Goal: Find specific page/section: Find specific page/section

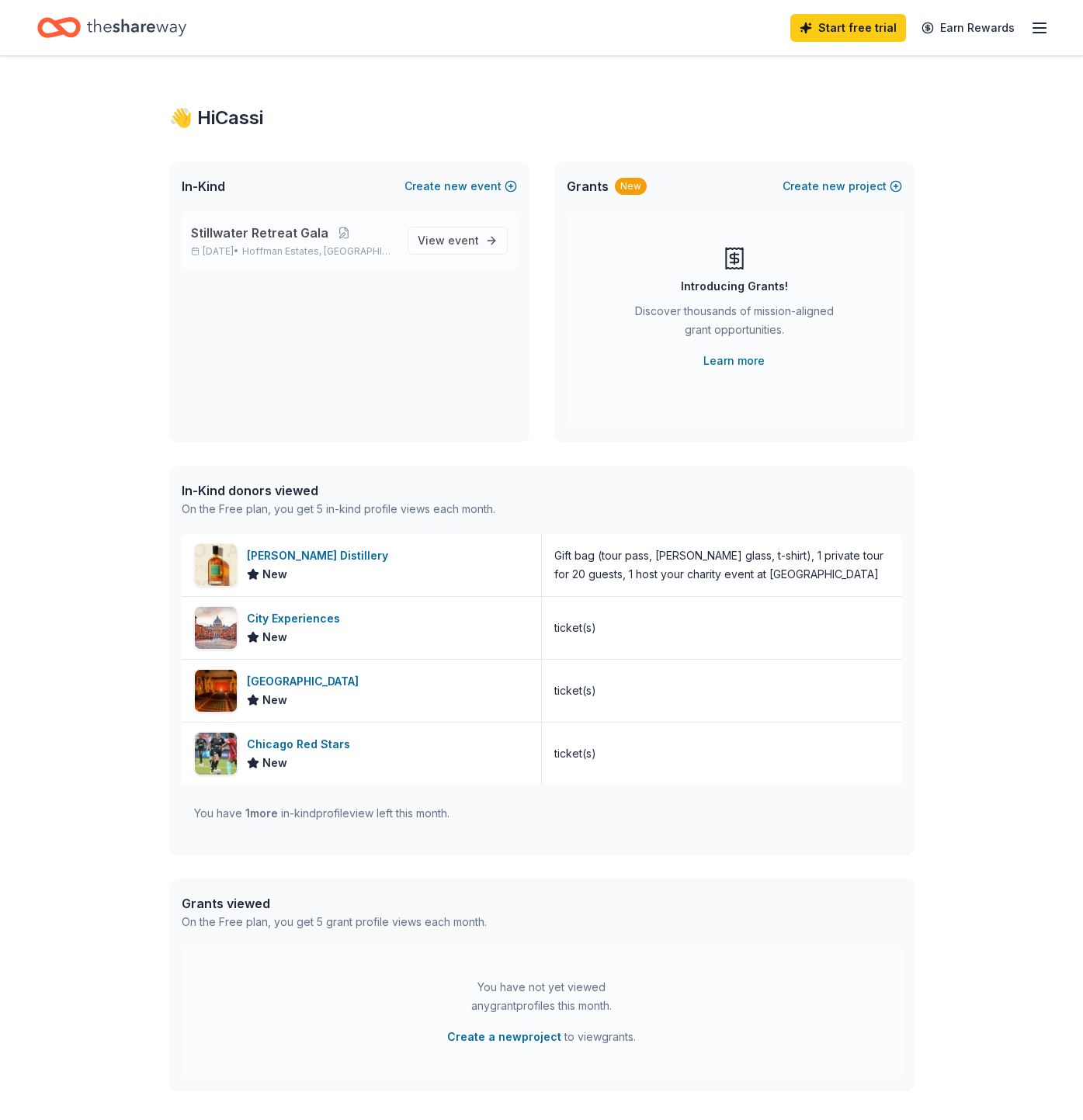
click at [272, 229] on span "Stillwater Retreat Gala" at bounding box center [259, 233] width 137 height 19
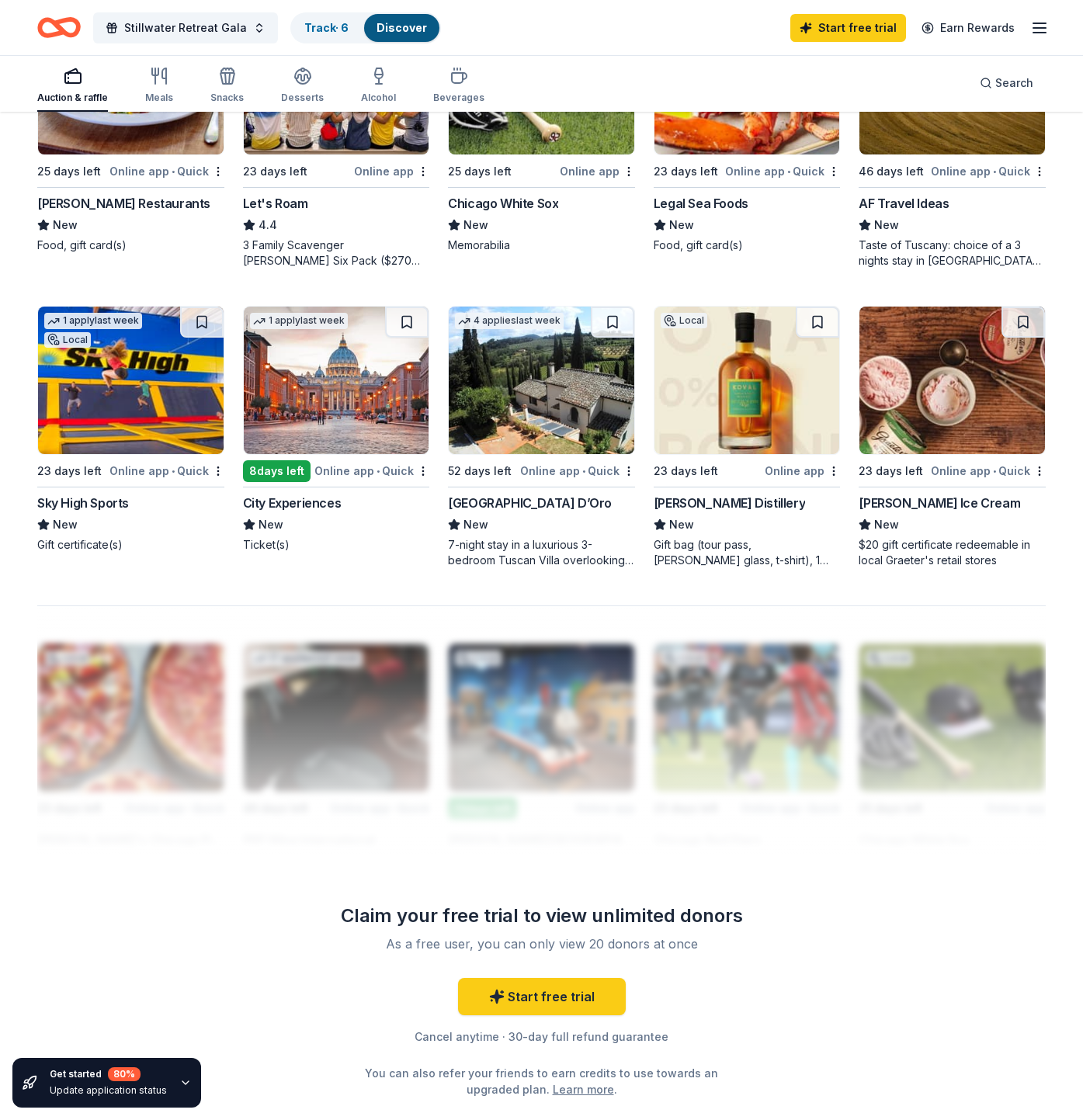
scroll to position [942, 0]
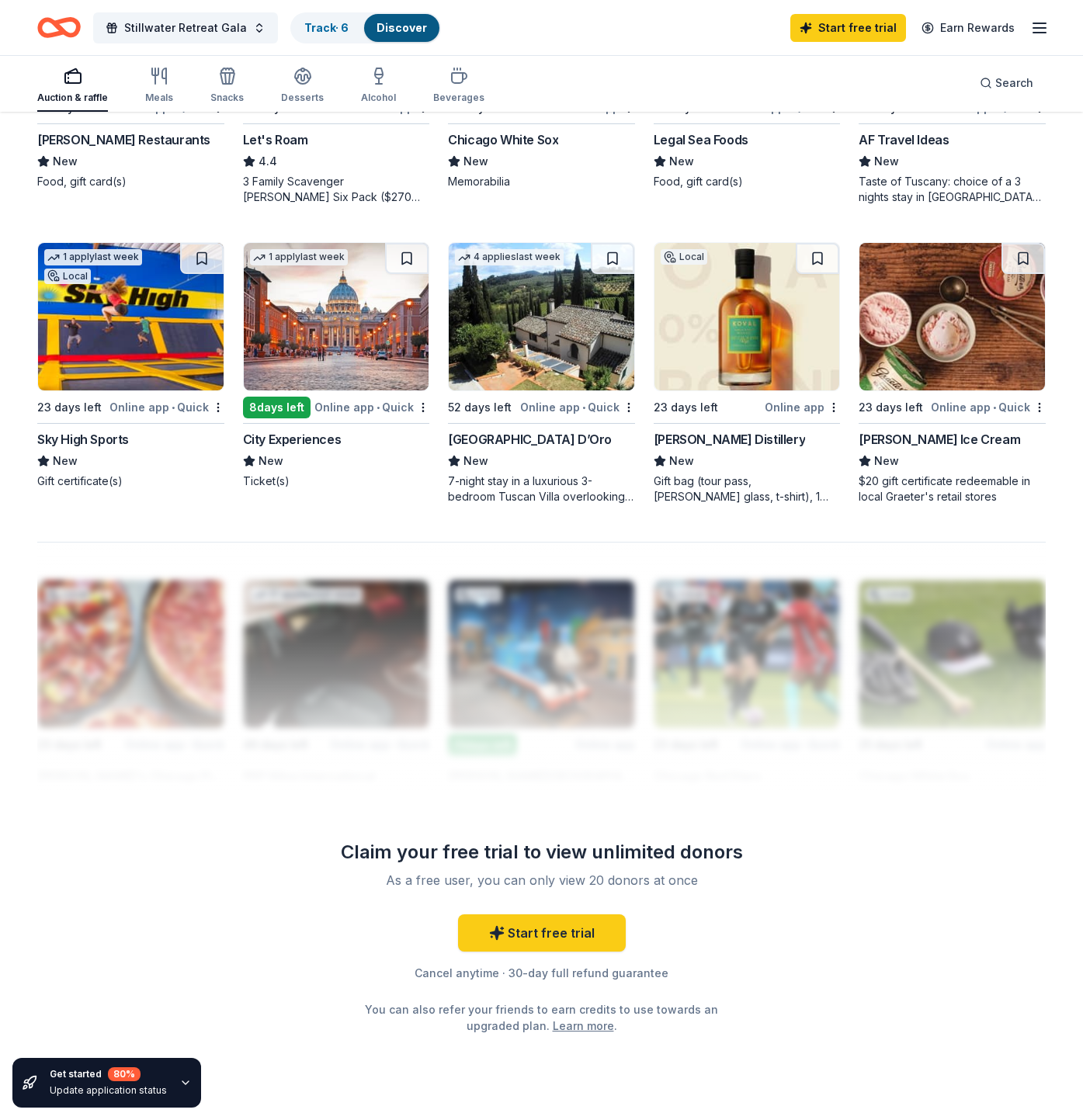
click at [559, 407] on div "Online app • Quick" at bounding box center [577, 407] width 115 height 19
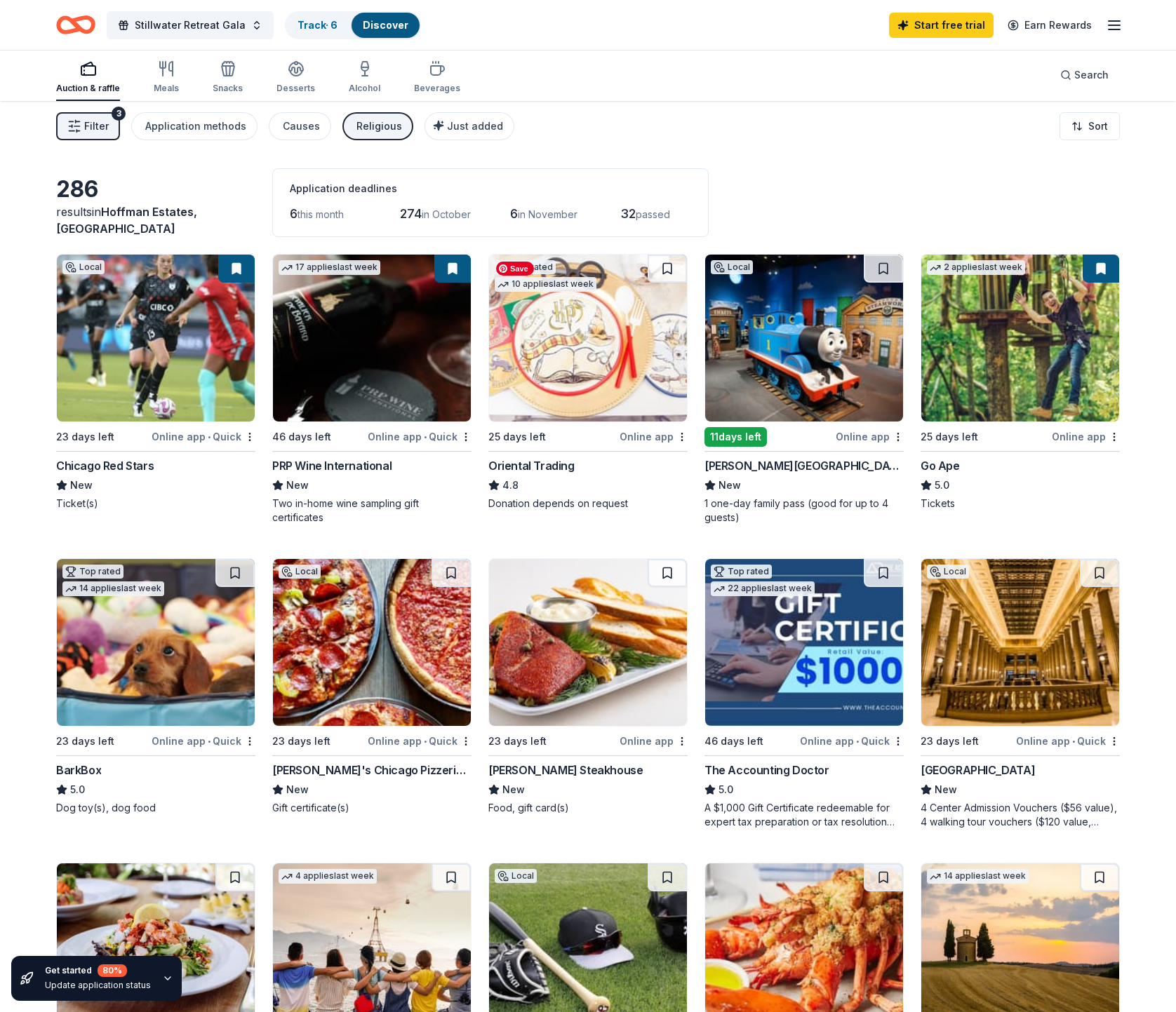
scroll to position [0, 0]
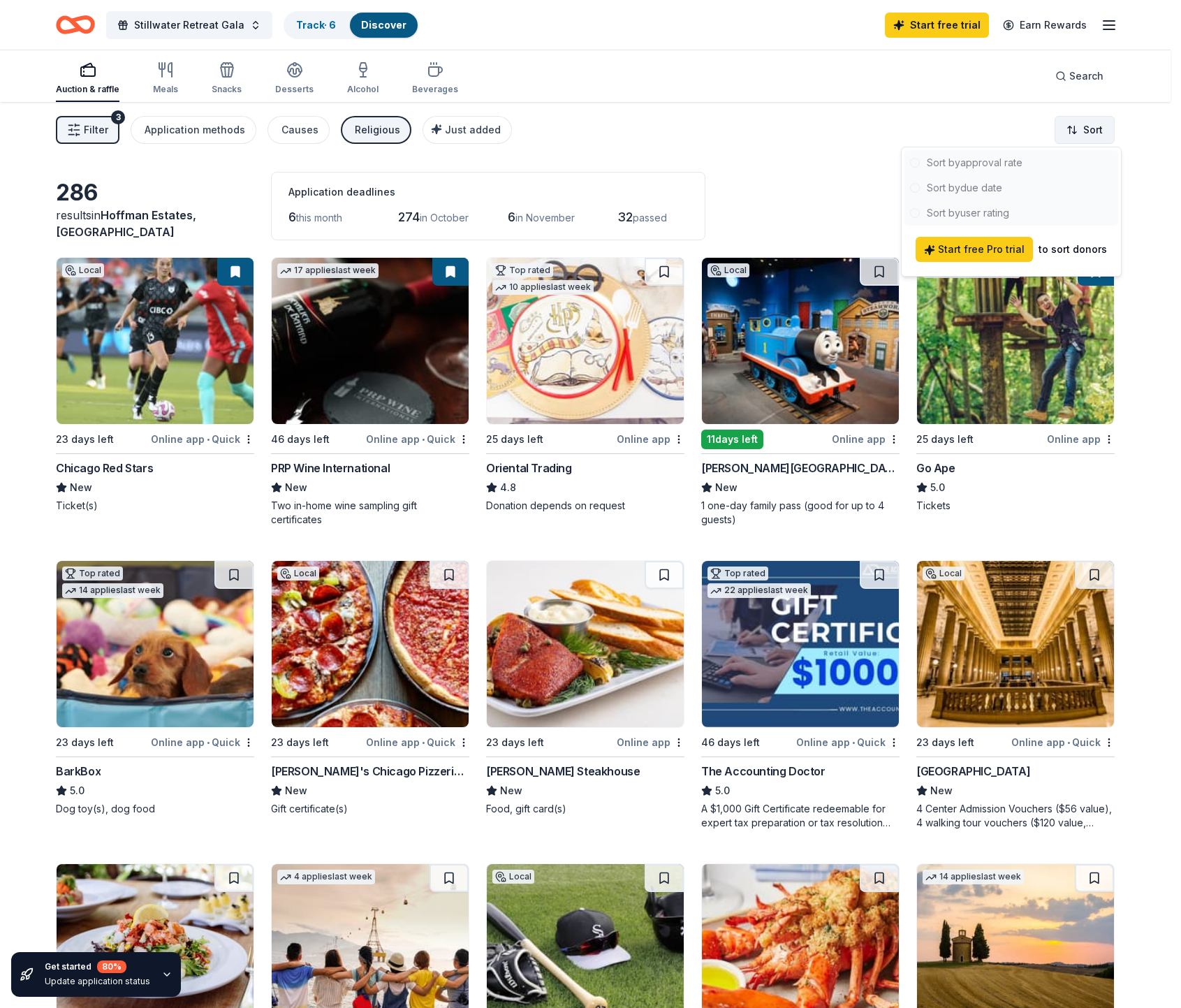
click at [1073, 130] on html "Save Stillwater Retreat Gala Track · 6 Discover Start free trial Earn Rewards A…" at bounding box center [590, 504] width 1181 height 1008
click at [924, 185] on div at bounding box center [1011, 188] width 214 height 76
click at [913, 188] on div at bounding box center [1011, 188] width 214 height 76
click at [1068, 126] on html "Save Stillwater Retreat Gala Track · 6 Discover Start free trial Earn Rewards A…" at bounding box center [590, 504] width 1181 height 1008
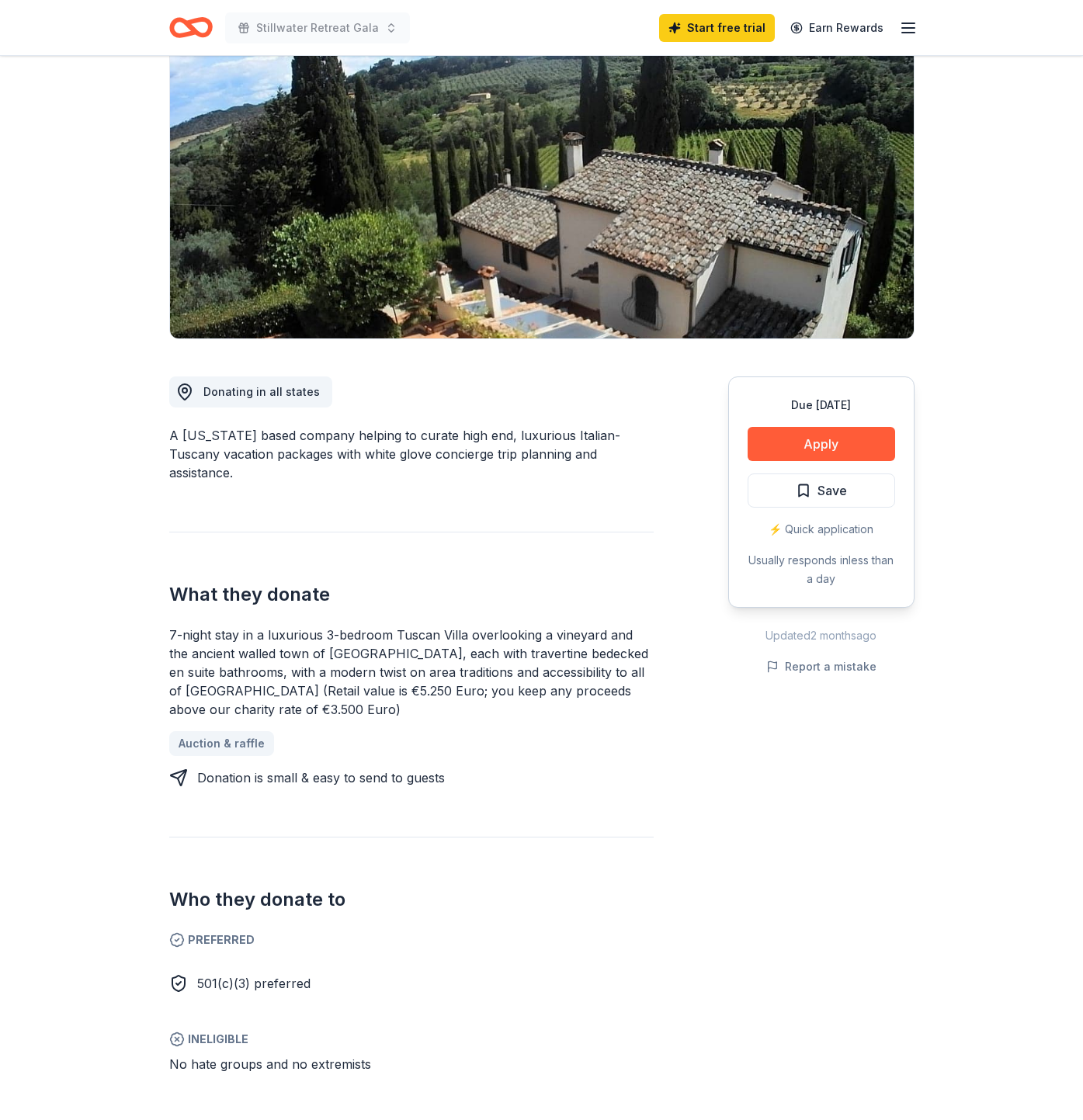
scroll to position [132, 0]
